Goal: Task Accomplishment & Management: Use online tool/utility

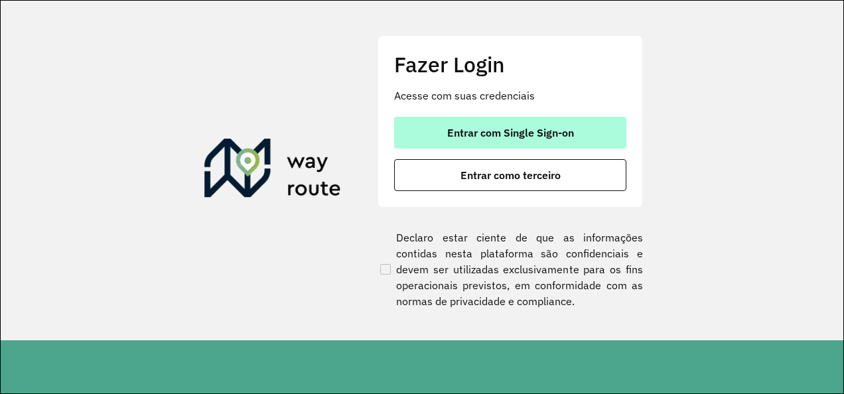
click at [430, 131] on button "Entrar com Single Sign-on" at bounding box center [510, 133] width 232 height 32
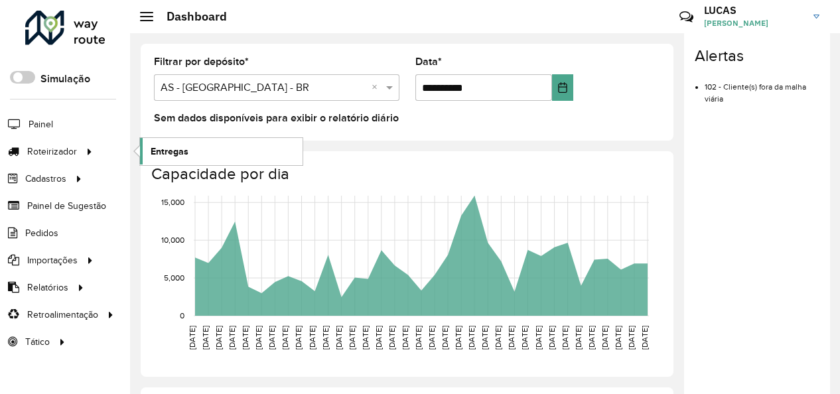
click at [195, 153] on link "Entregas" at bounding box center [221, 151] width 163 height 27
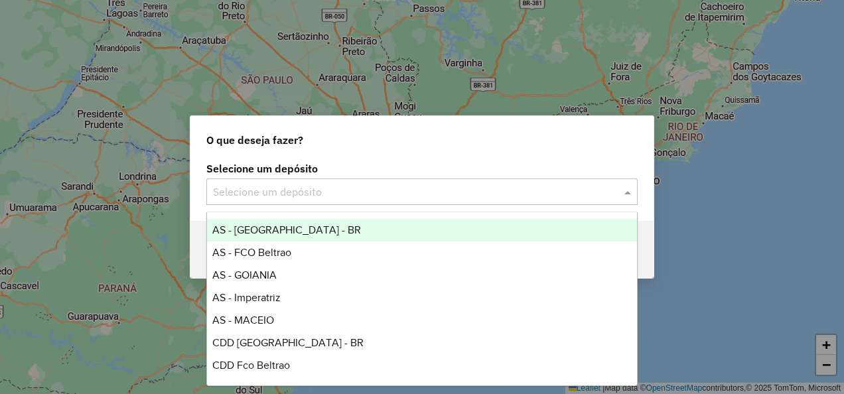
click at [276, 200] on div "Selecione um depósito" at bounding box center [421, 191] width 431 height 27
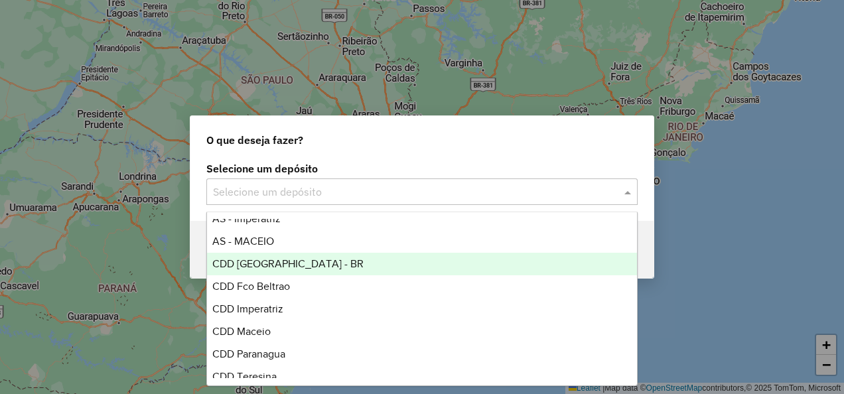
scroll to position [89, 0]
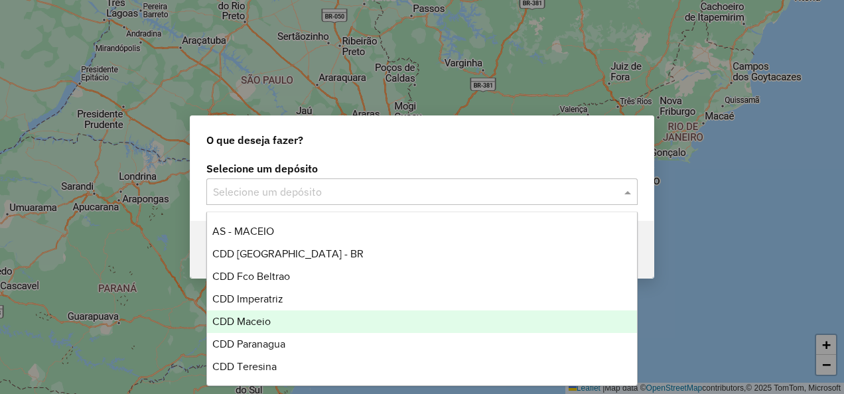
click at [281, 322] on div "CDD Maceio" at bounding box center [421, 321] width 429 height 23
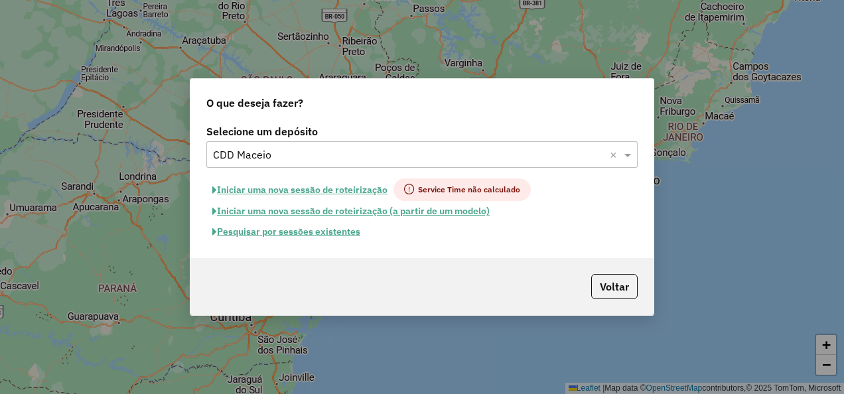
click at [294, 232] on button "Pesquisar por sessões existentes" at bounding box center [286, 232] width 160 height 21
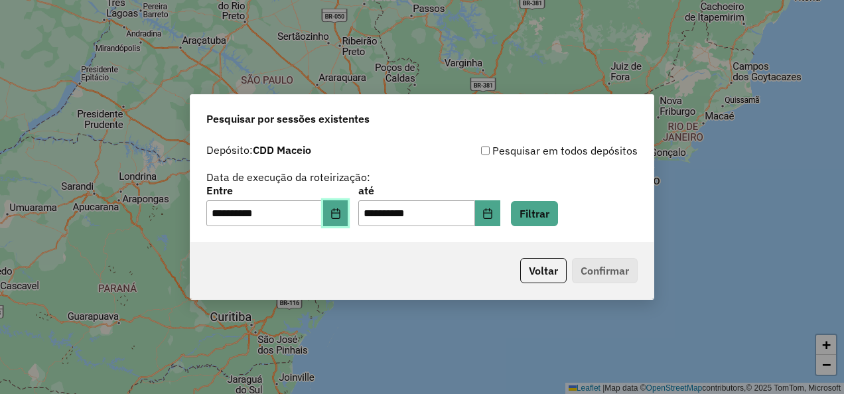
click at [340, 210] on icon "Choose Date" at bounding box center [335, 213] width 9 height 11
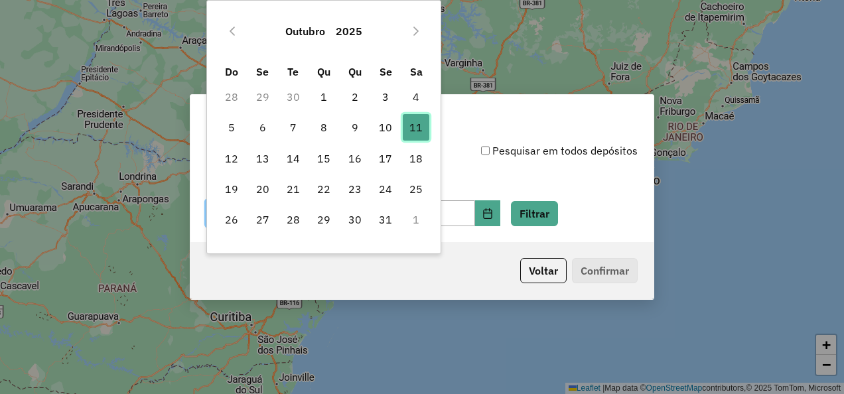
click at [414, 129] on span "11" at bounding box center [416, 127] width 27 height 27
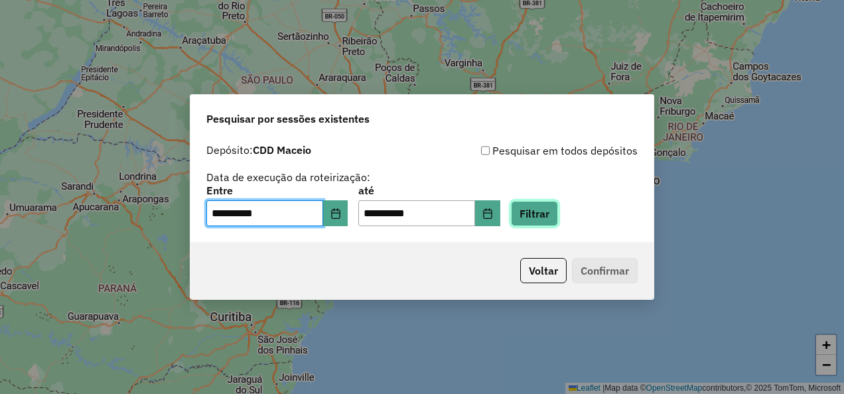
click at [536, 206] on button "Filtrar" at bounding box center [534, 213] width 47 height 25
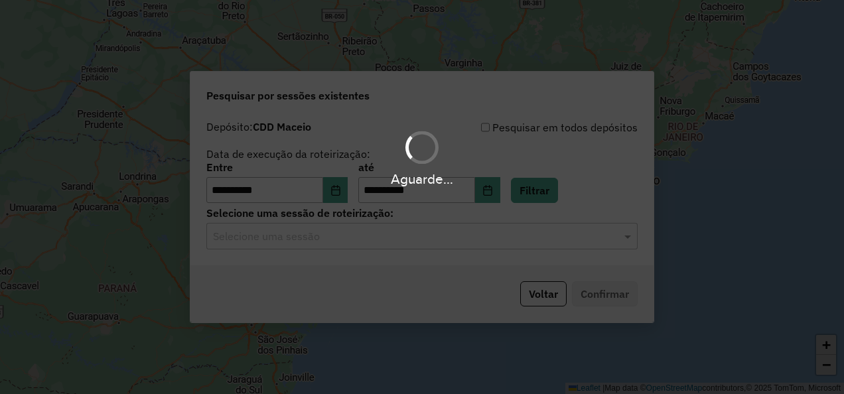
click at [370, 241] on input "text" at bounding box center [408, 237] width 391 height 16
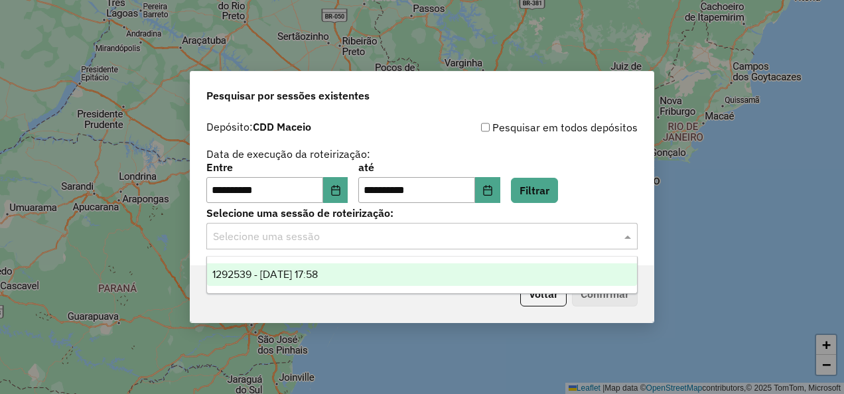
click at [358, 267] on div "1292539 - 11/10/2025 17:58" at bounding box center [421, 274] width 429 height 23
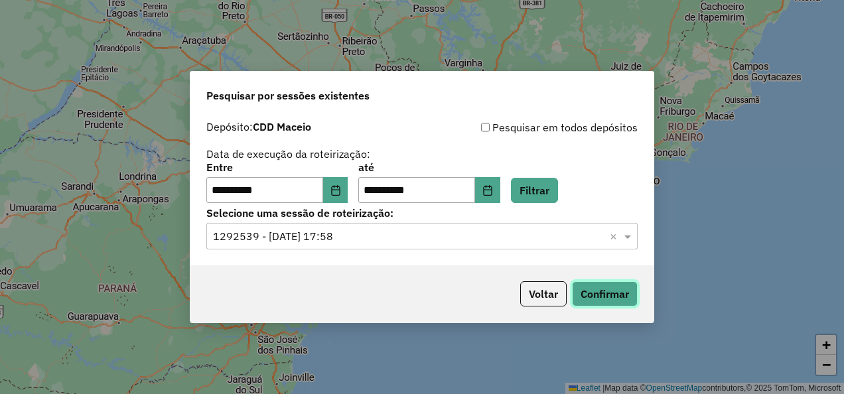
click at [604, 291] on button "Confirmar" at bounding box center [605, 293] width 66 height 25
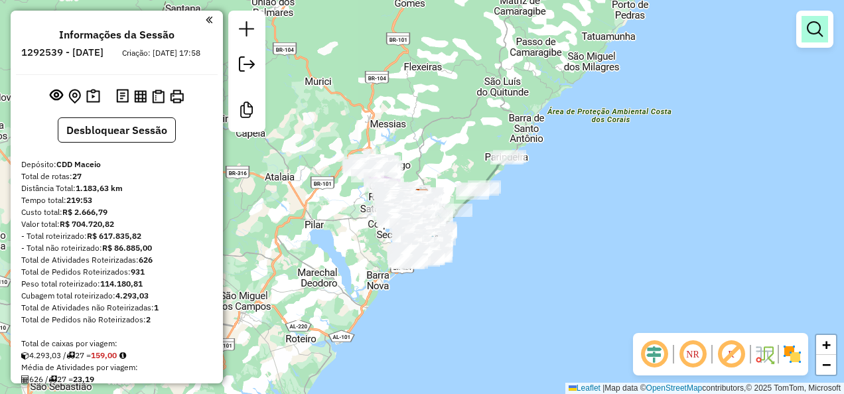
click at [803, 29] on link at bounding box center [814, 29] width 27 height 27
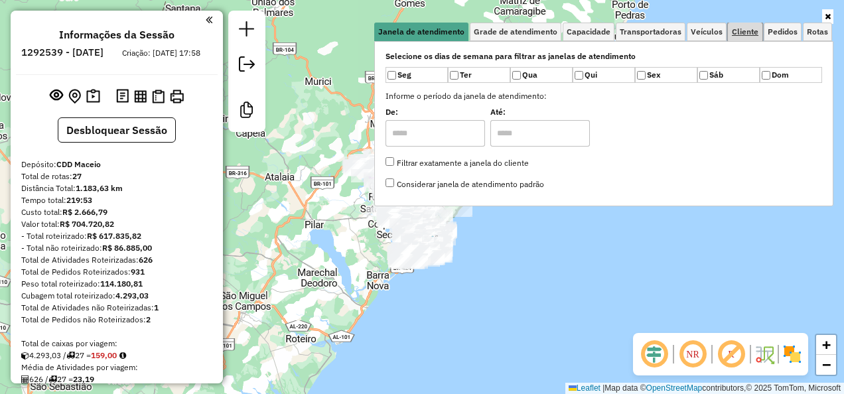
click at [740, 34] on span "Cliente" at bounding box center [745, 32] width 27 height 8
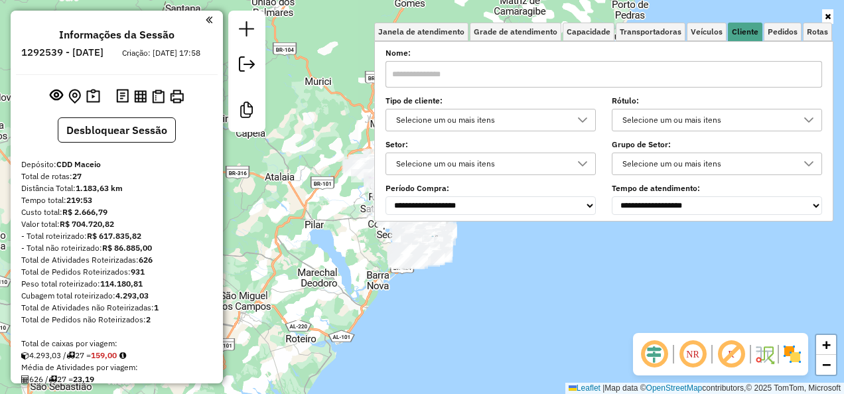
click at [464, 115] on div "Selecione um ou mais itens" at bounding box center [480, 119] width 178 height 21
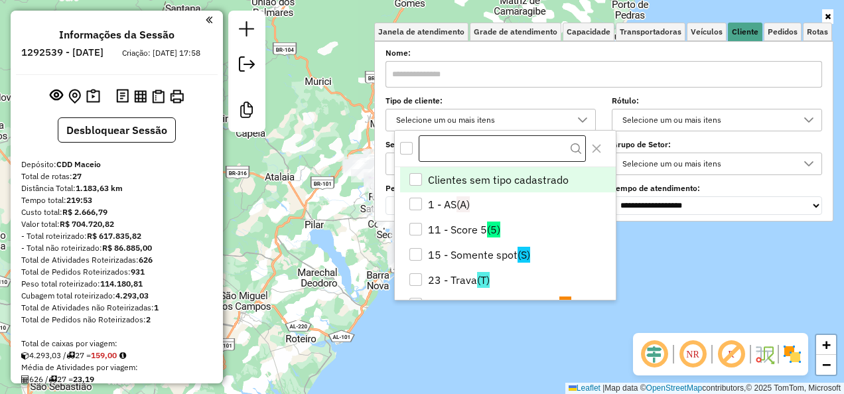
scroll to position [8, 45]
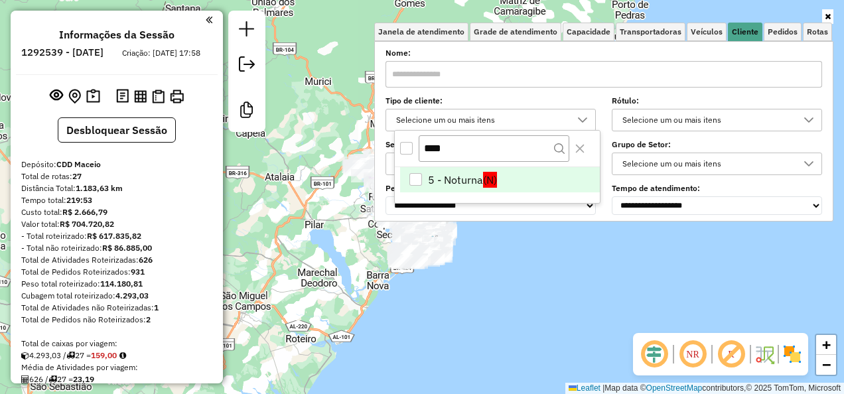
type input "****"
click at [463, 178] on li "5 - Noturna (N)" at bounding box center [500, 179] width 200 height 25
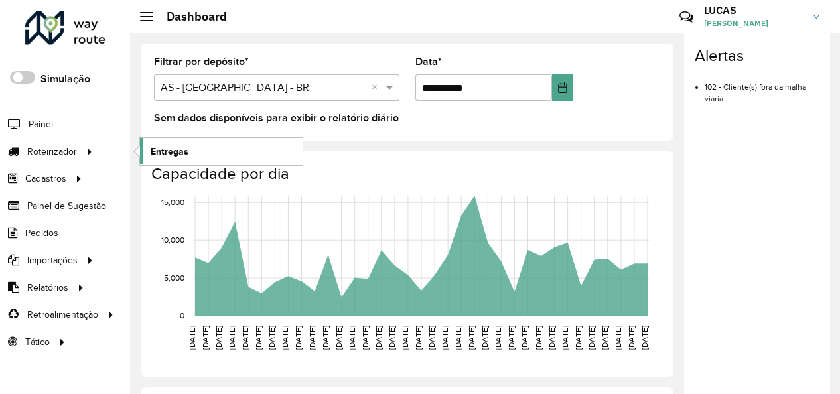
click at [166, 145] on span "Entregas" at bounding box center [170, 152] width 38 height 14
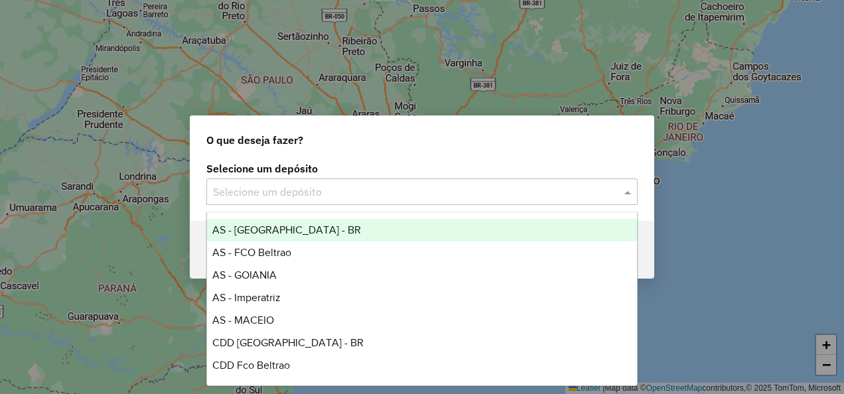
click at [336, 196] on input "text" at bounding box center [408, 192] width 391 height 16
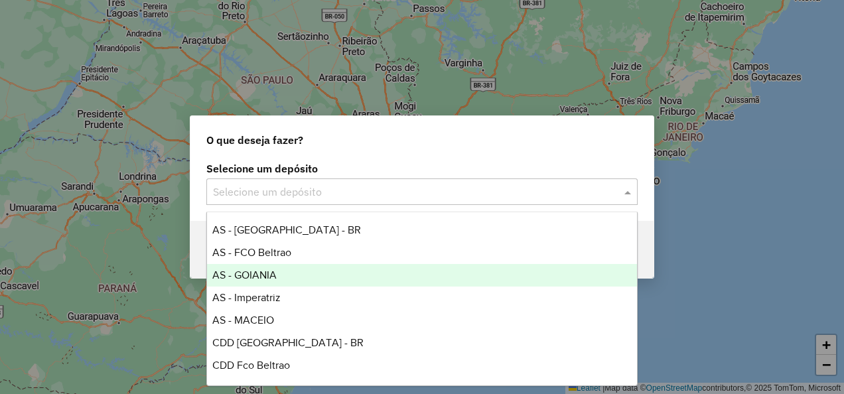
scroll to position [89, 0]
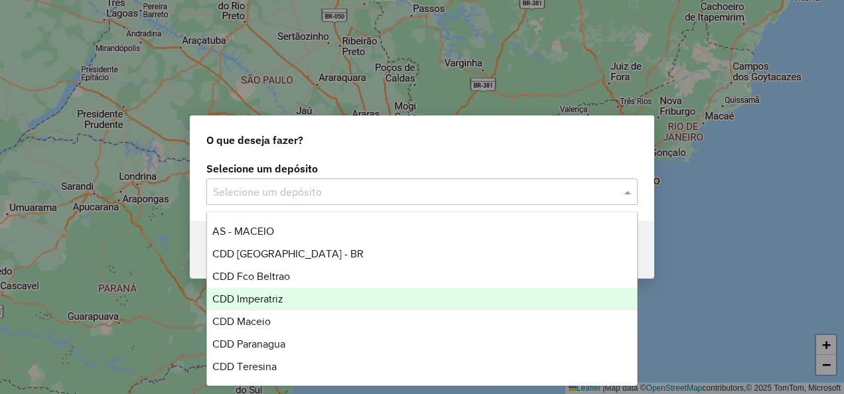
click at [313, 304] on div "CDD Imperatriz" at bounding box center [421, 299] width 429 height 23
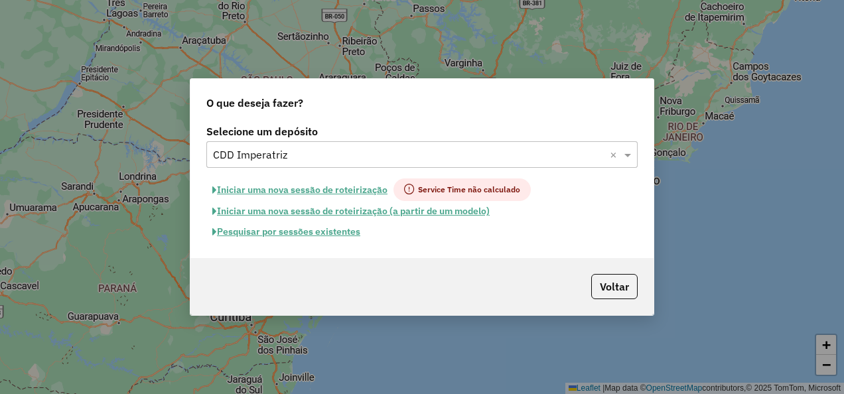
click at [310, 233] on button "Pesquisar por sessões existentes" at bounding box center [286, 232] width 160 height 21
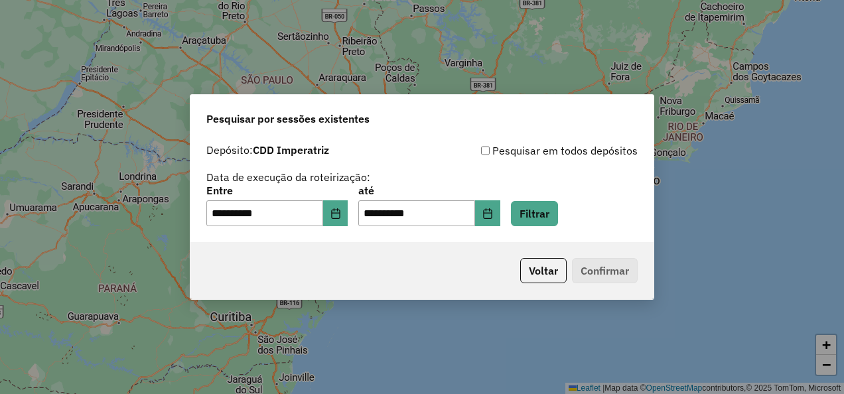
click at [527, 218] on div "**********" at bounding box center [421, 206] width 431 height 41
click at [537, 218] on button "Filtrar" at bounding box center [534, 213] width 47 height 25
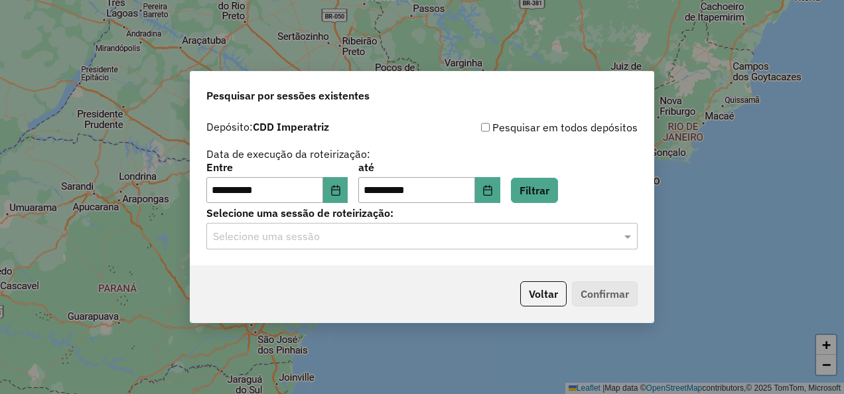
click at [359, 235] on input "text" at bounding box center [408, 237] width 391 height 16
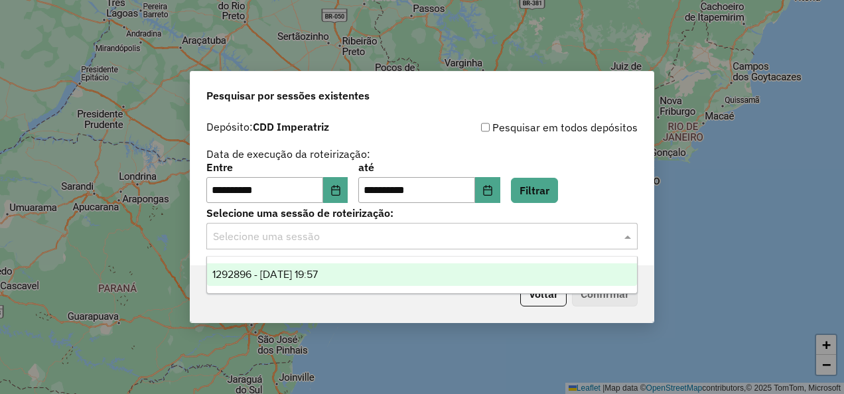
click at [349, 267] on div "1292896 - 11/10/2025 19:57" at bounding box center [421, 274] width 429 height 23
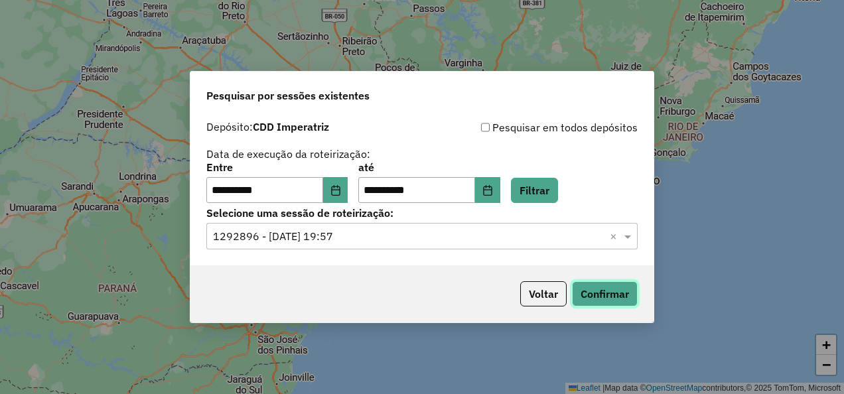
click at [601, 293] on button "Confirmar" at bounding box center [605, 293] width 66 height 25
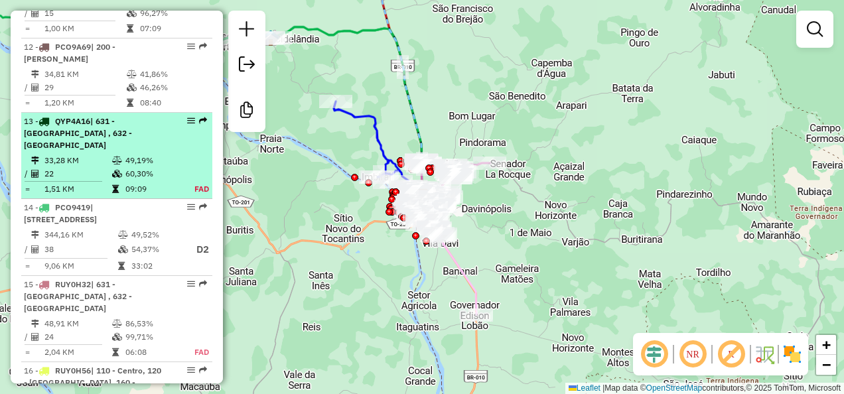
scroll to position [1526, 0]
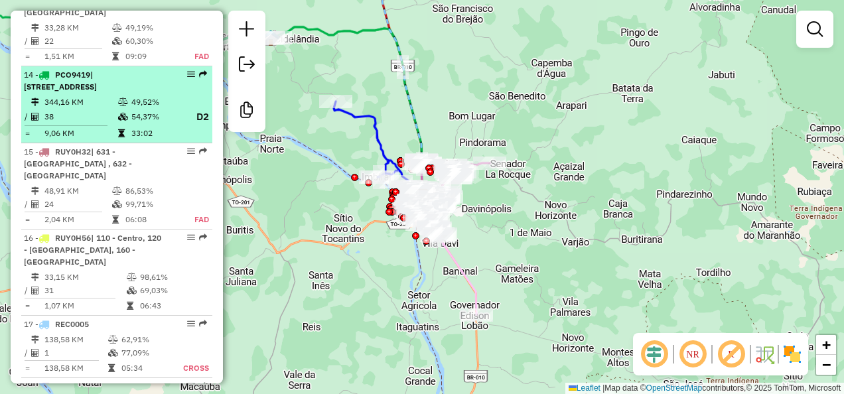
click at [149, 109] on td "54,37%" at bounding box center [157, 117] width 53 height 17
select select "**********"
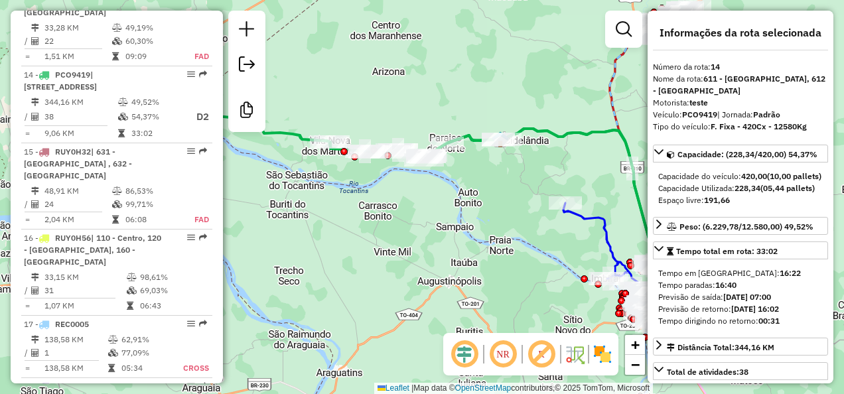
click at [697, 117] on strong "PCO9419" at bounding box center [699, 114] width 35 height 10
copy strong "PCO9419"
